Goal: Task Accomplishment & Management: Use online tool/utility

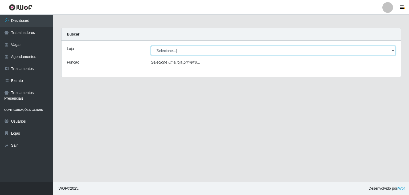
click at [394, 51] on select "[Selecione...] BL Importadora" at bounding box center [273, 50] width 245 height 9
select select "259"
click at [151, 46] on select "[Selecione...] BL Importadora" at bounding box center [273, 50] width 245 height 9
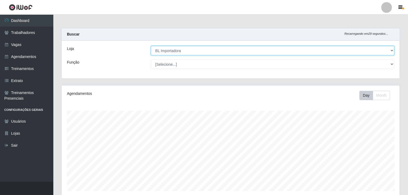
scroll to position [111, 0]
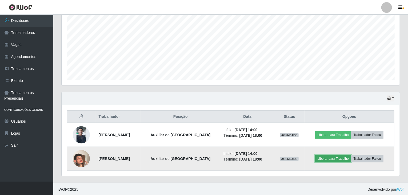
click at [336, 157] on button "Liberar para Trabalho" at bounding box center [333, 158] width 36 height 7
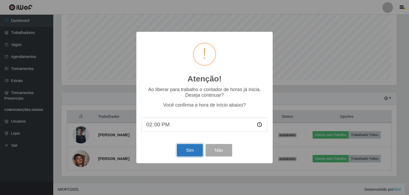
click at [190, 148] on button "Sim" at bounding box center [190, 150] width 26 height 13
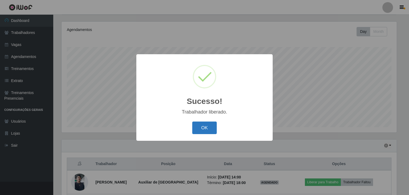
click at [206, 130] on button "OK" at bounding box center [204, 127] width 25 height 13
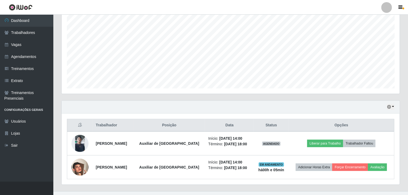
scroll to position [111, 0]
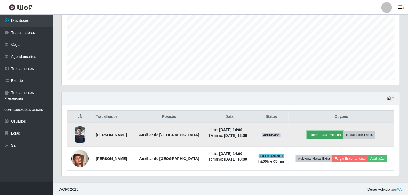
click at [338, 134] on button "Liberar para Trabalho" at bounding box center [325, 134] width 36 height 7
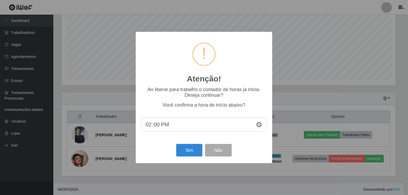
scroll to position [111, 336]
click at [185, 148] on button "Sim" at bounding box center [190, 150] width 26 height 13
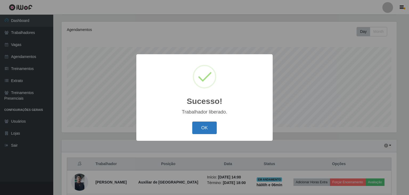
click at [199, 129] on button "OK" at bounding box center [204, 127] width 25 height 13
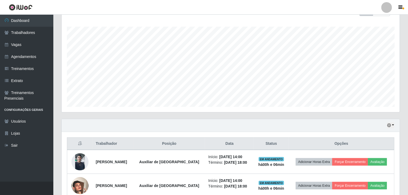
scroll to position [111, 0]
